Goal: Information Seeking & Learning: Learn about a topic

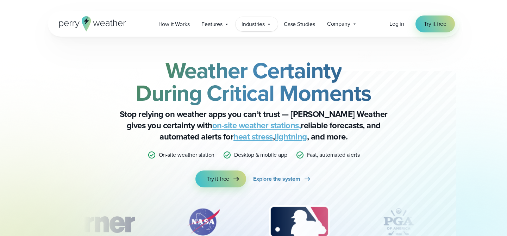
click at [259, 26] on span "Industries" at bounding box center [253, 24] width 23 height 8
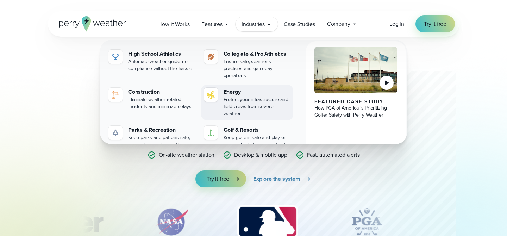
click at [247, 96] on div "Protect your infrastructure and field crews from severe weather" at bounding box center [257, 106] width 67 height 21
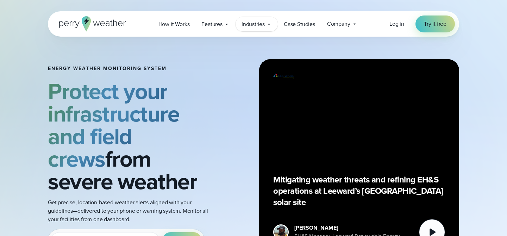
click at [259, 20] on span "Industries" at bounding box center [253, 24] width 23 height 8
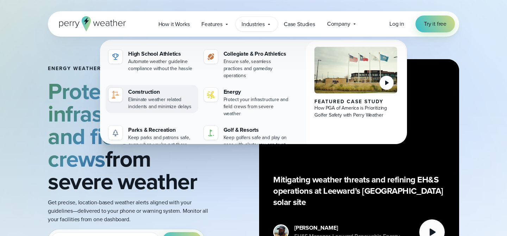
click at [175, 96] on div "Eliminate weather related incidents and minimize delays" at bounding box center [161, 103] width 67 height 14
